Goal: Check status

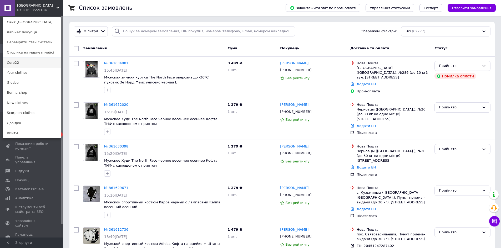
click at [36, 65] on link "Core22" at bounding box center [32, 63] width 58 height 10
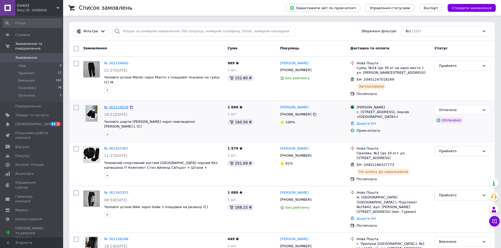
click at [120, 107] on link "№ 361510039" at bounding box center [116, 107] width 24 height 4
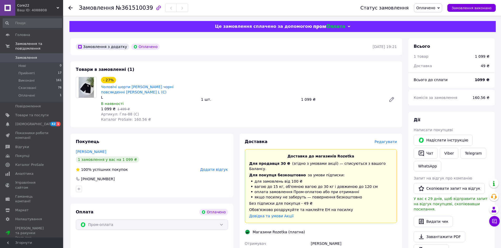
click at [39, 10] on div "Ваш ID: 4088808" at bounding box center [40, 10] width 46 height 5
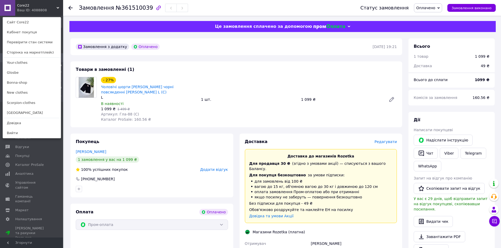
drag, startPoint x: 33, startPoint y: 111, endPoint x: 75, endPoint y: 97, distance: 44.0
click at [33, 111] on link "[GEOGRAPHIC_DATA]" at bounding box center [32, 113] width 58 height 10
